Goal: Information Seeking & Learning: Learn about a topic

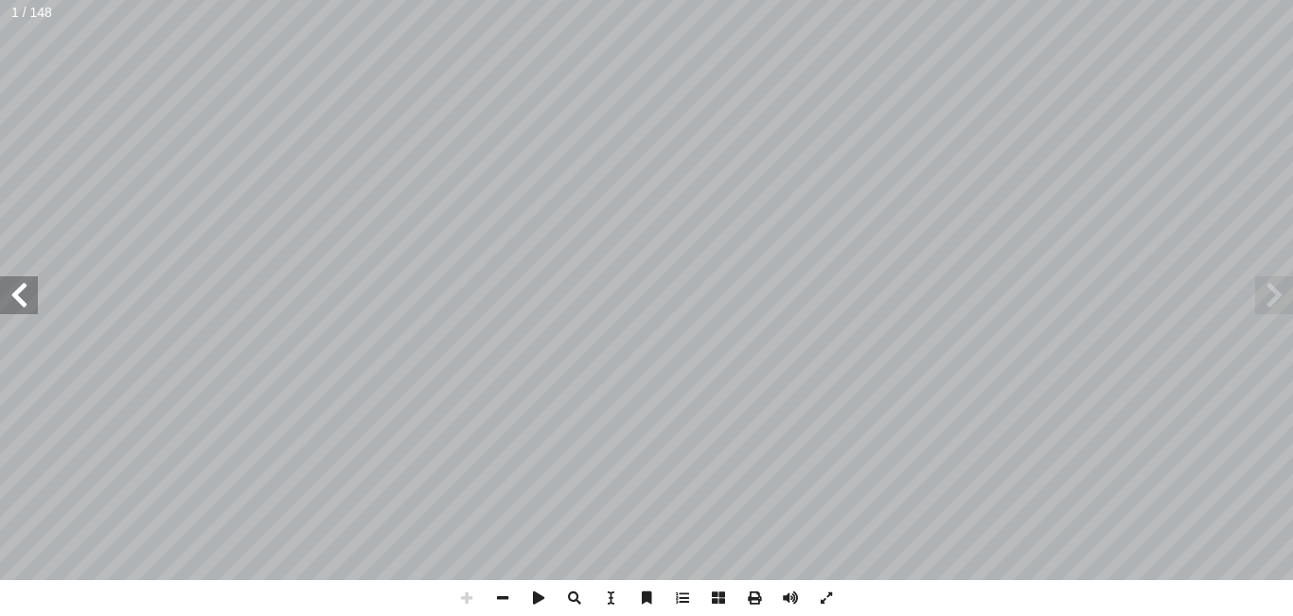
click at [14, 289] on span at bounding box center [19, 295] width 38 height 38
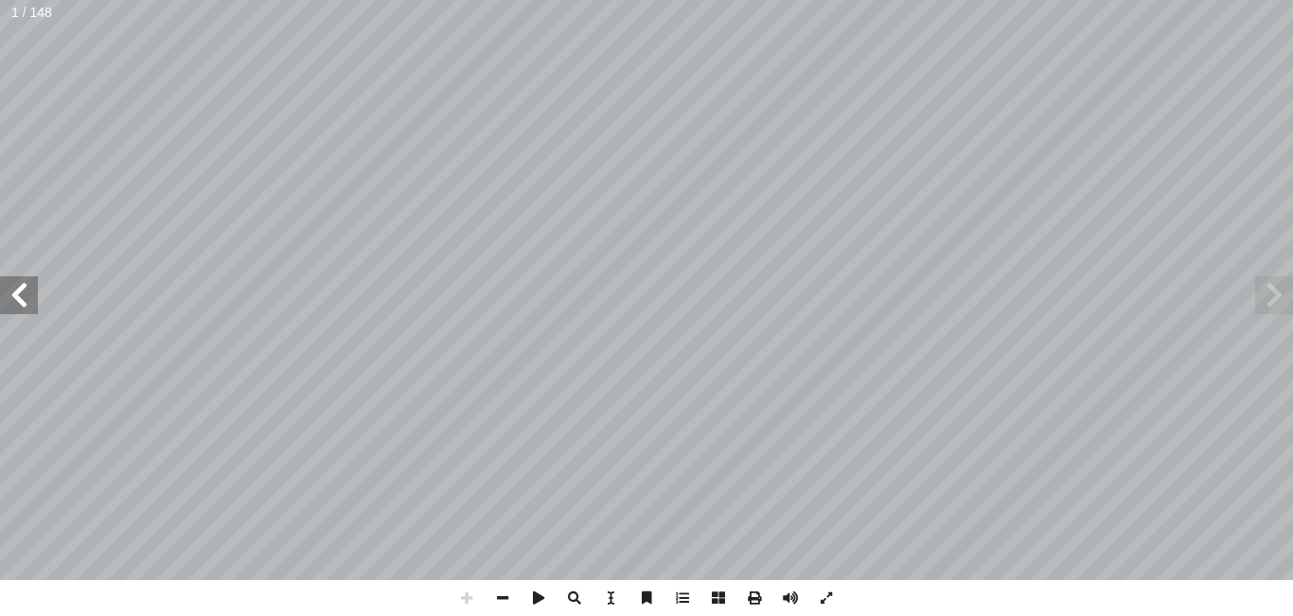
click at [14, 289] on span at bounding box center [19, 295] width 38 height 38
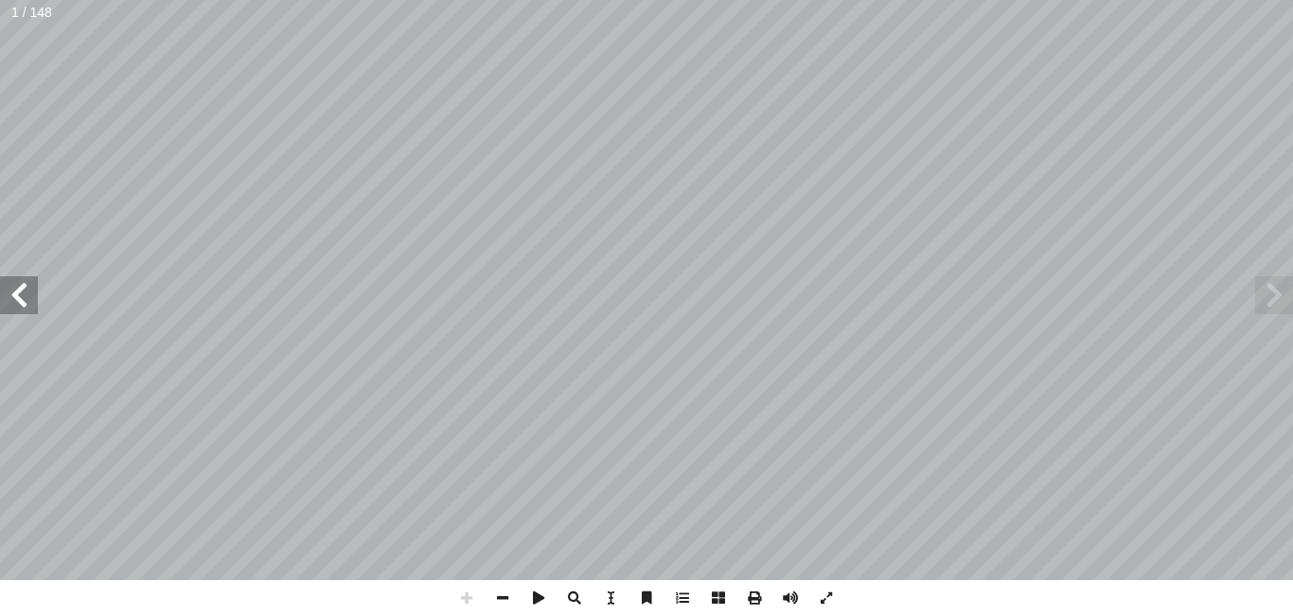
click at [14, 289] on span at bounding box center [19, 295] width 38 height 38
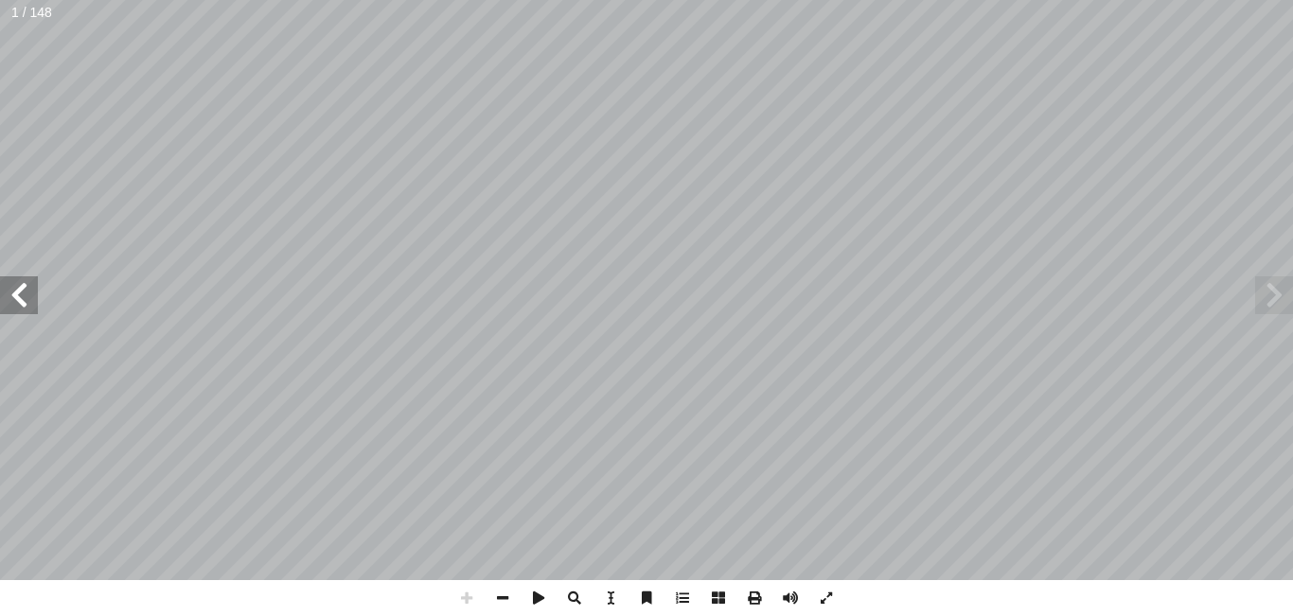
click at [14, 289] on span at bounding box center [19, 295] width 38 height 38
click at [22, 285] on span at bounding box center [19, 295] width 38 height 38
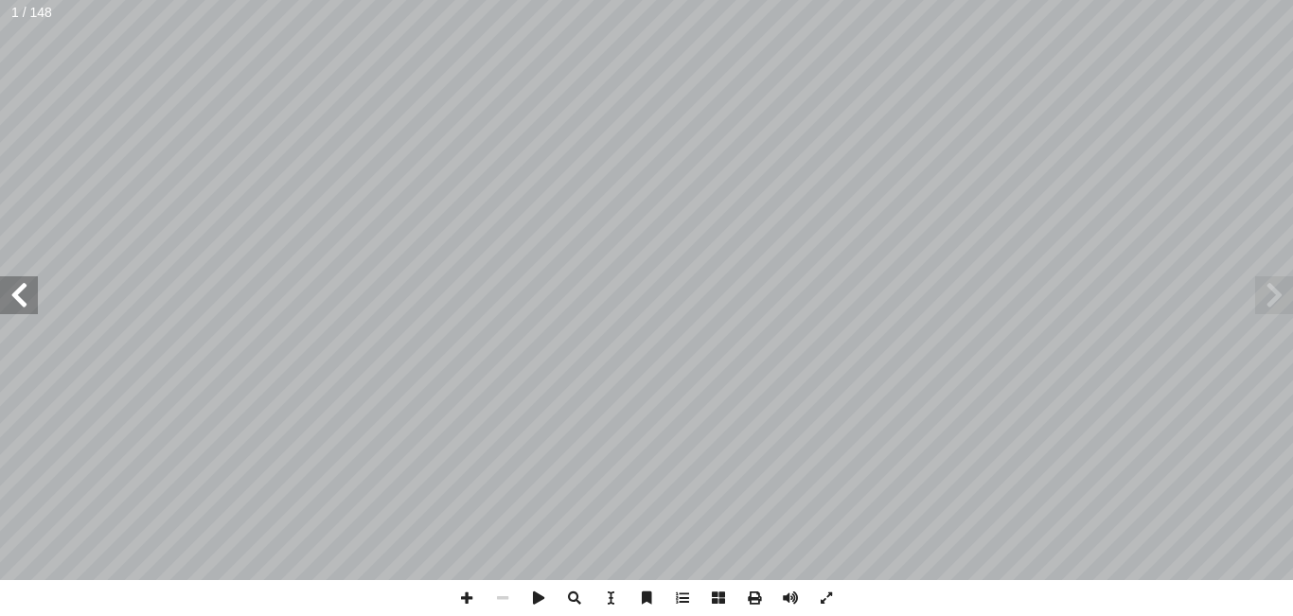
click at [22, 285] on span at bounding box center [19, 295] width 38 height 38
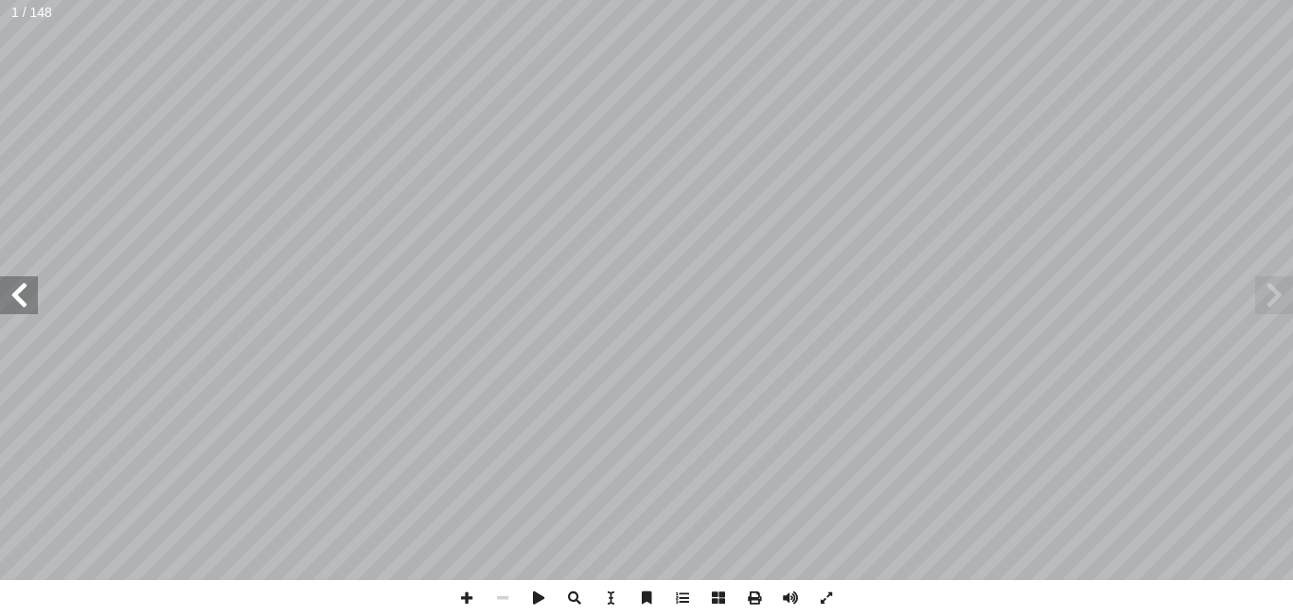
click at [22, 285] on span at bounding box center [19, 295] width 38 height 38
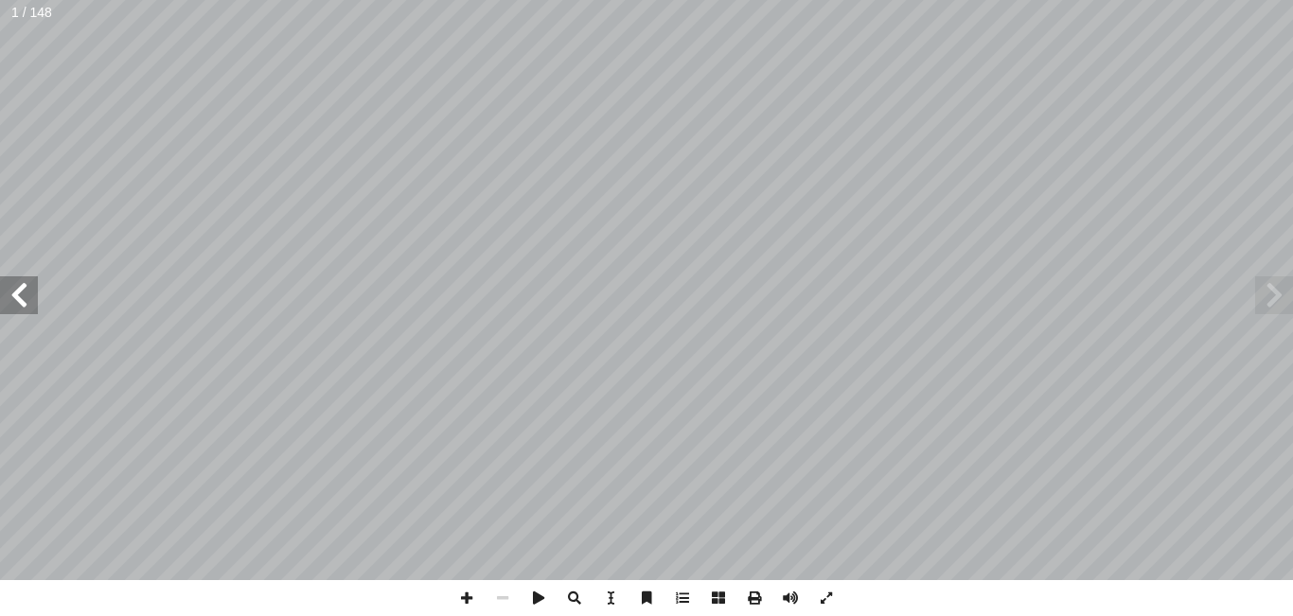
click at [22, 285] on span at bounding box center [19, 295] width 38 height 38
click at [21, 301] on span at bounding box center [19, 295] width 38 height 38
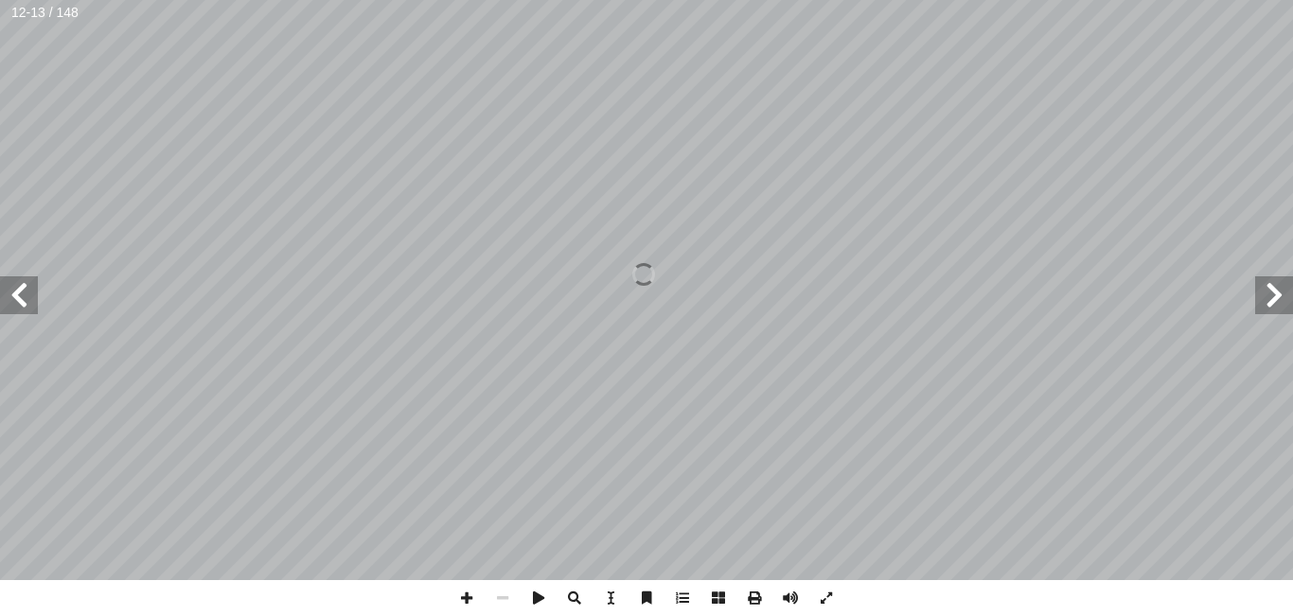
click at [21, 301] on span at bounding box center [19, 295] width 38 height 38
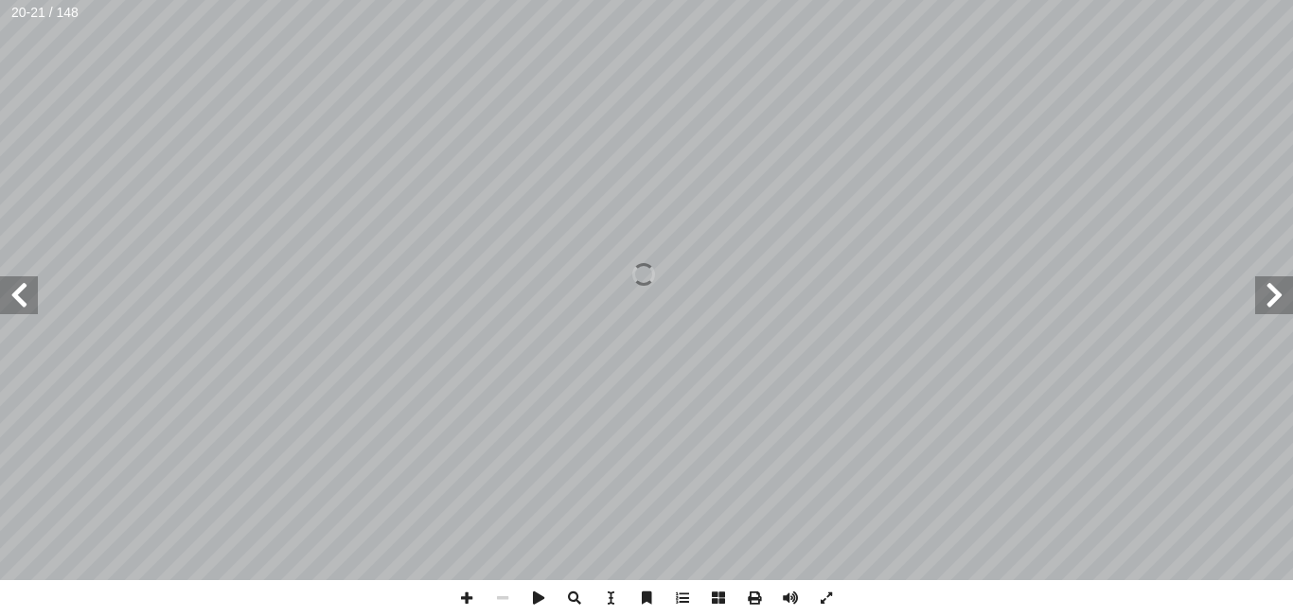
click at [21, 301] on span at bounding box center [19, 295] width 38 height 38
click at [1271, 292] on span at bounding box center [1274, 295] width 38 height 38
click at [15, 292] on span at bounding box center [19, 295] width 38 height 38
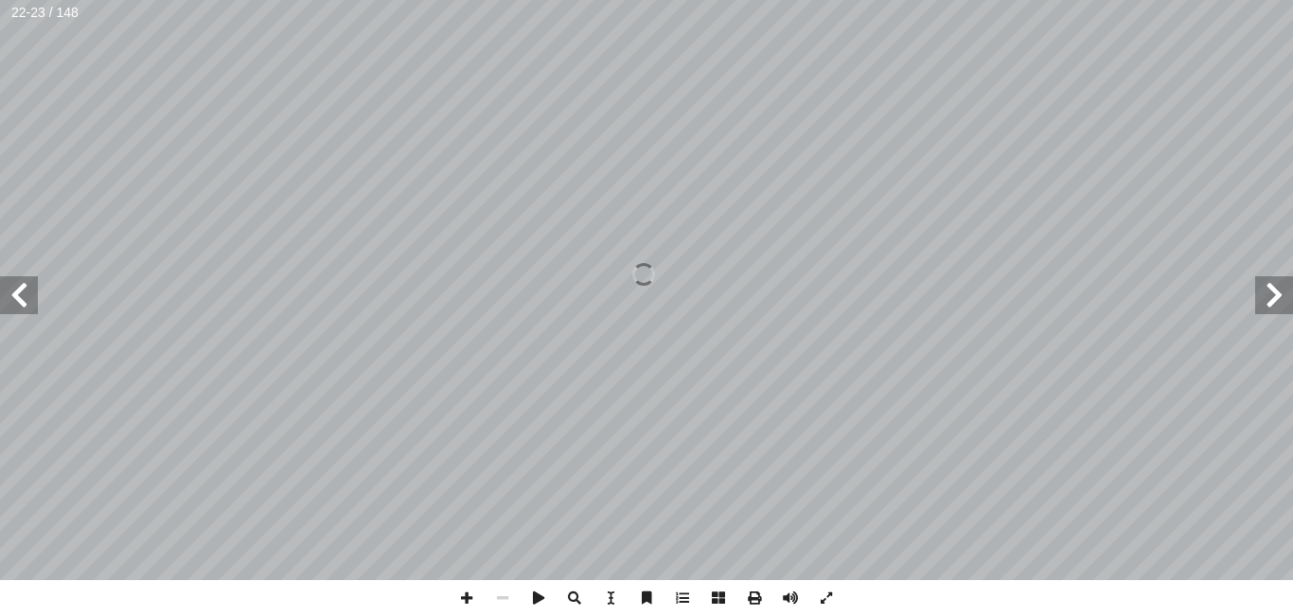
click at [1275, 292] on span at bounding box center [1274, 295] width 38 height 38
click at [24, 292] on span at bounding box center [19, 295] width 38 height 38
click at [464, 598] on span at bounding box center [467, 598] width 36 height 36
click at [506, 602] on span at bounding box center [503, 598] width 36 height 36
click at [1286, 288] on span at bounding box center [1274, 295] width 38 height 38
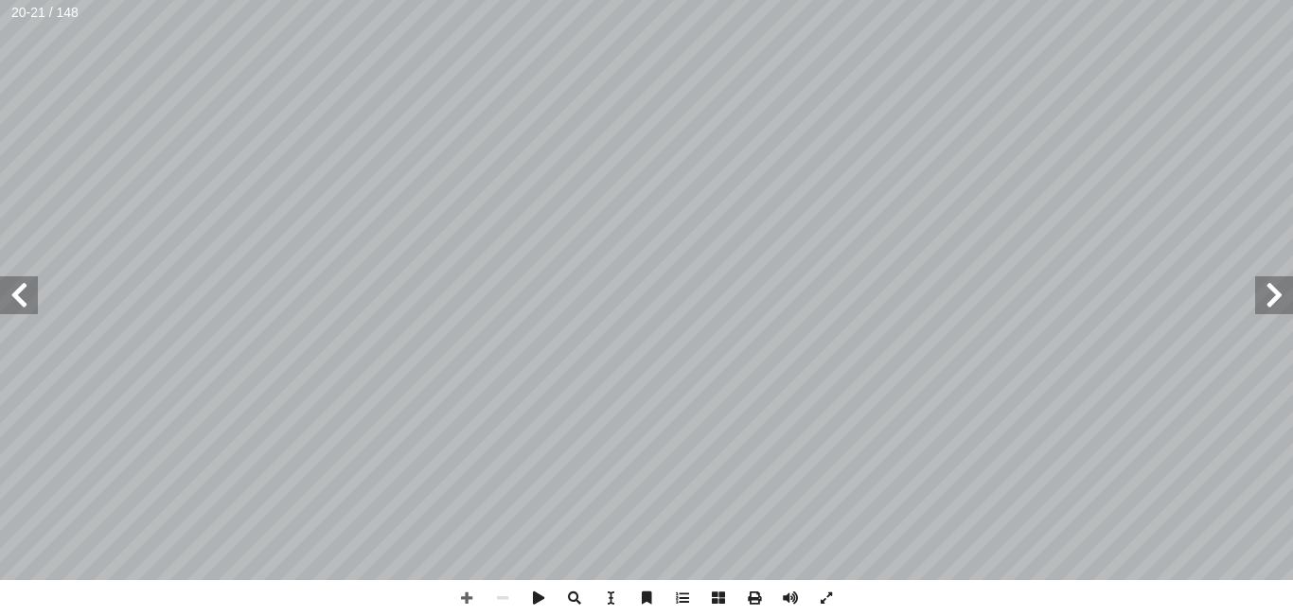
click at [13, 300] on span at bounding box center [19, 295] width 38 height 38
click at [496, 602] on span at bounding box center [503, 598] width 36 height 36
click at [511, 596] on span at bounding box center [503, 598] width 36 height 36
click at [23, 292] on span at bounding box center [19, 295] width 38 height 38
click at [1259, 283] on span at bounding box center [1274, 295] width 38 height 38
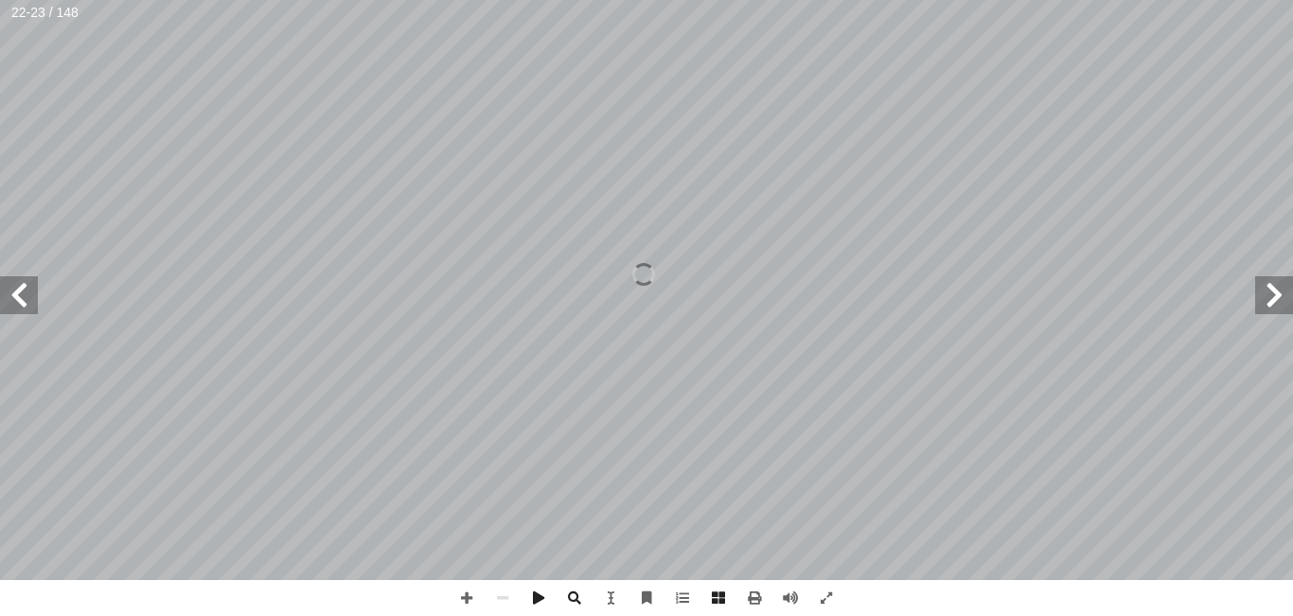
click at [1259, 283] on span at bounding box center [1274, 295] width 38 height 38
click at [7, 281] on span at bounding box center [19, 295] width 38 height 38
